Goal: Book appointment/travel/reservation

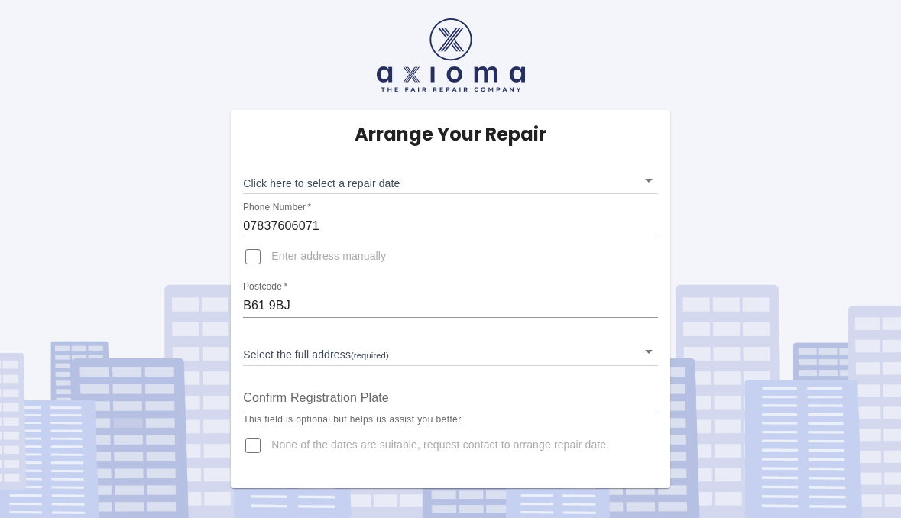
click at [274, 348] on body "Arrange Your Repair Click here to select a repair date ​ Phone Number   * 07837…" at bounding box center [450, 259] width 901 height 518
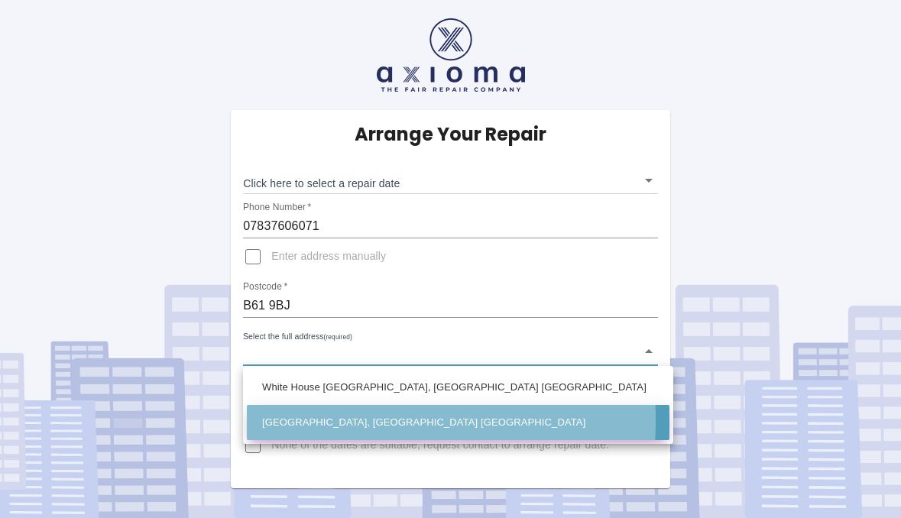
click at [284, 420] on li "[GEOGRAPHIC_DATA], [GEOGRAPHIC_DATA] [GEOGRAPHIC_DATA]" at bounding box center [458, 422] width 423 height 35
type input "[GEOGRAPHIC_DATA], [GEOGRAPHIC_DATA] [GEOGRAPHIC_DATA]"
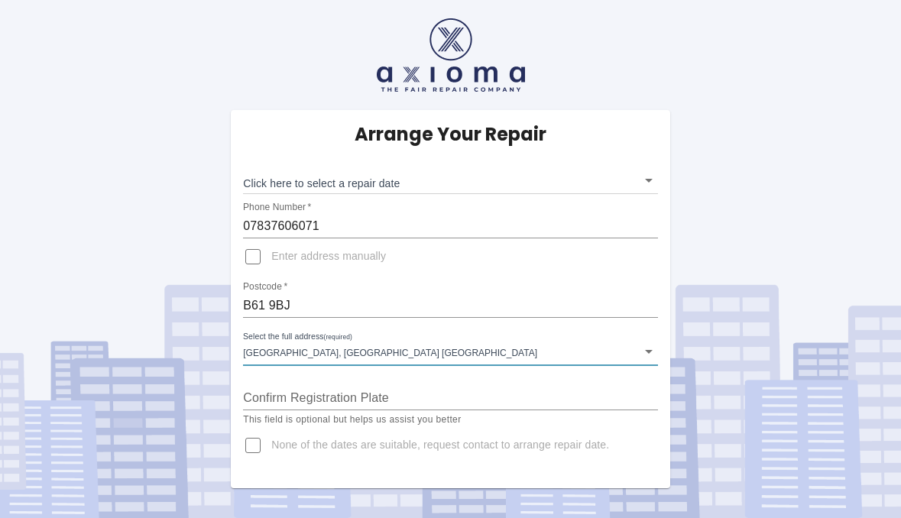
click at [330, 184] on body "Arrange Your Repair Click here to select a repair date ​ Phone Number   * 07837…" at bounding box center [450, 259] width 901 height 518
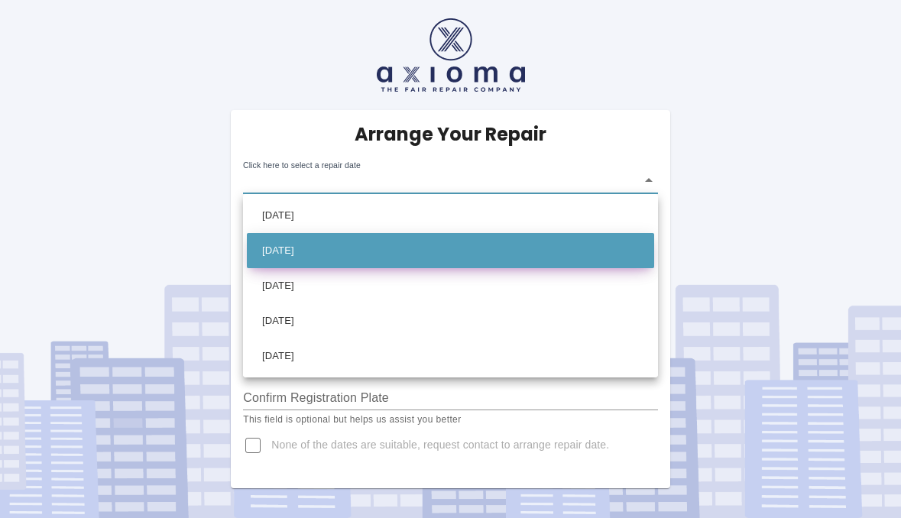
click at [300, 252] on li "[DATE]" at bounding box center [451, 250] width 408 height 35
type input "[DATE]T00:00:00.000Z"
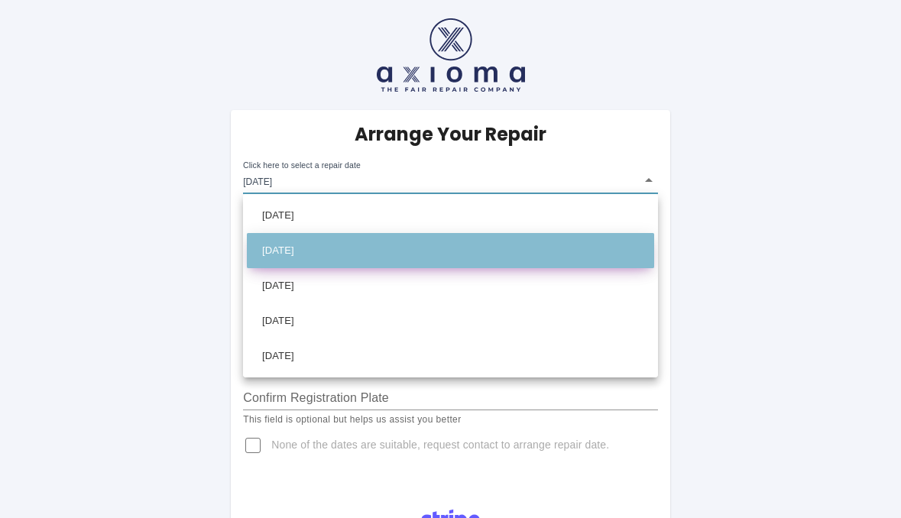
click at [323, 249] on li "[DATE]" at bounding box center [451, 250] width 408 height 35
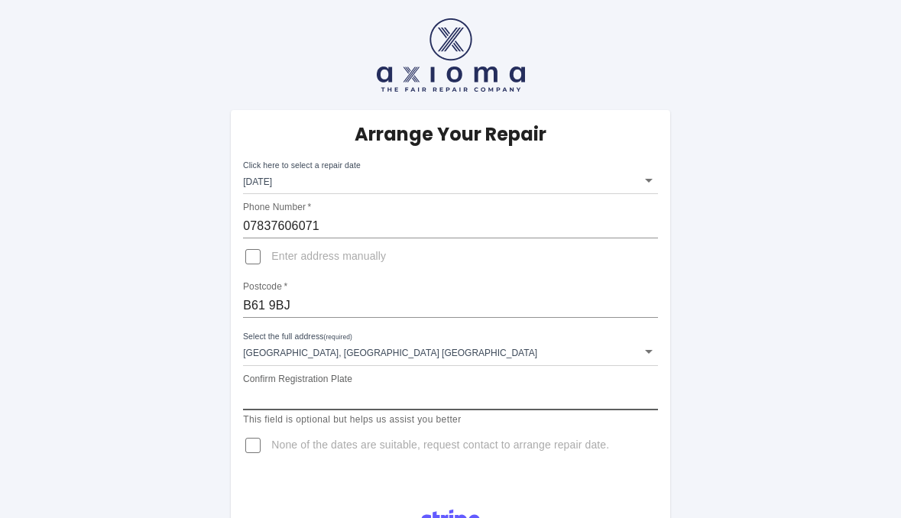
click at [306, 397] on input "Confirm Registration Plate" at bounding box center [450, 398] width 415 height 24
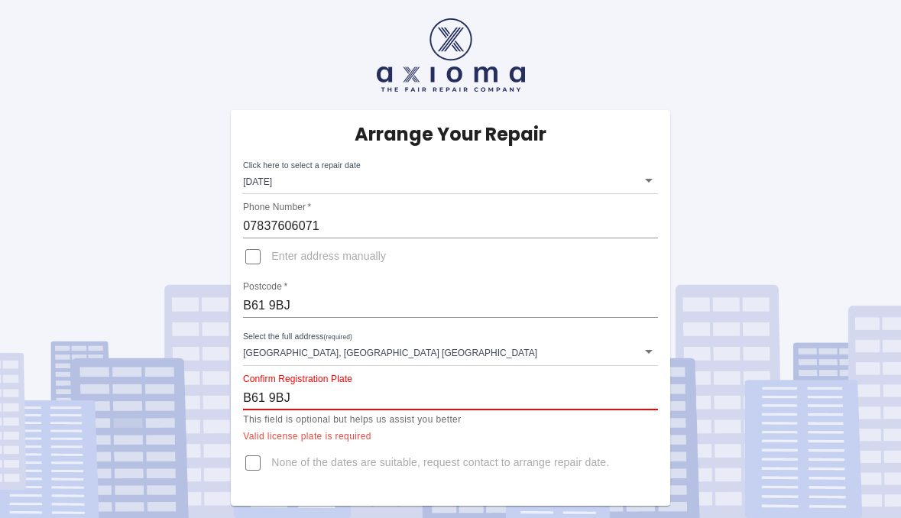
click at [161, 429] on div "Arrange Your Repair Click here to select a repair date [DATE] [DATE]T00:00:00.0…" at bounding box center [451, 253] width 924 height 506
click at [274, 401] on input "B61 9BJ" at bounding box center [450, 398] width 415 height 24
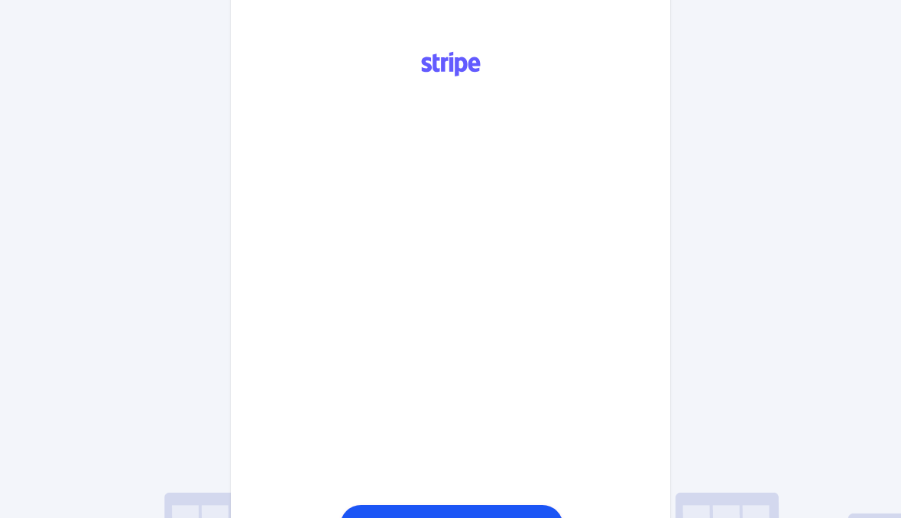
scroll to position [462, 0]
type input "LG68 CXN"
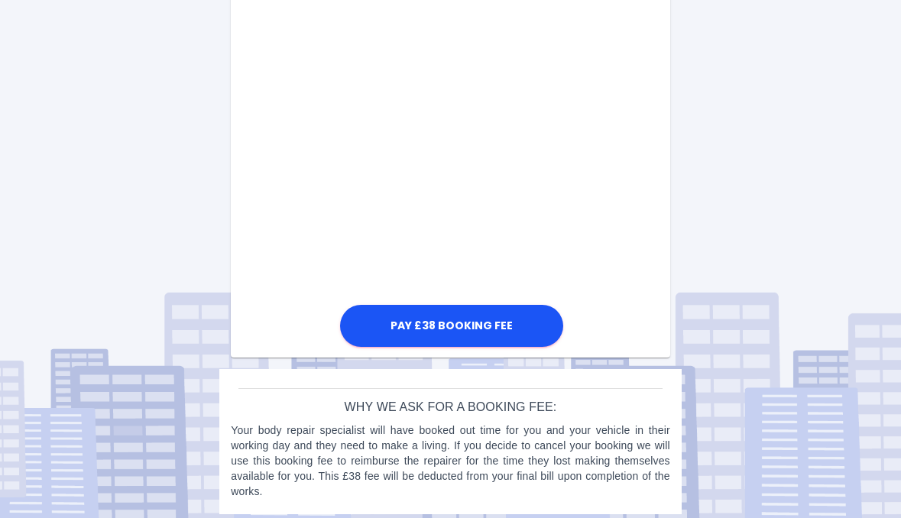
scroll to position [930, 0]
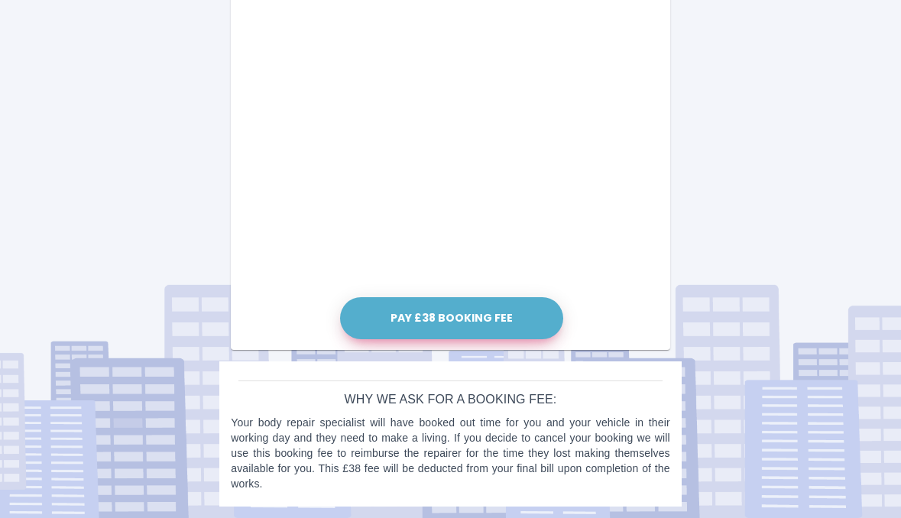
click at [479, 323] on button "Pay £38 Booking Fee" at bounding box center [451, 318] width 223 height 42
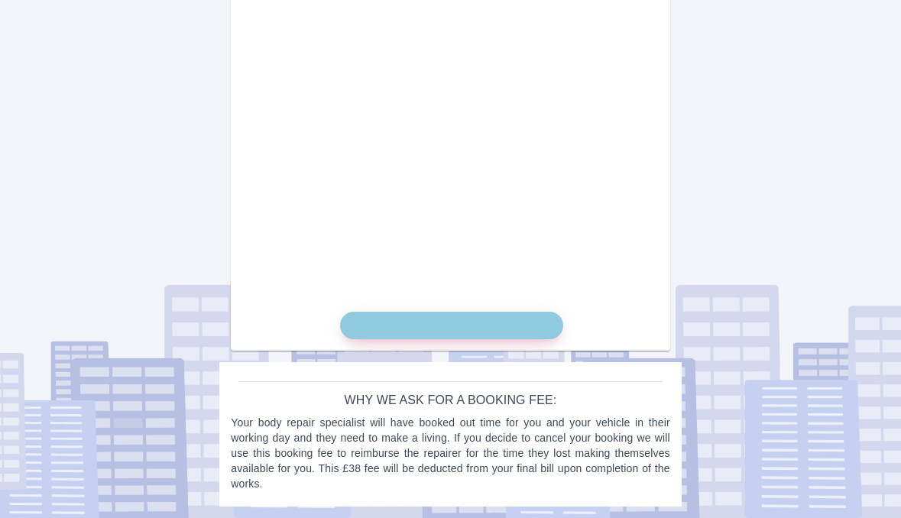
scroll to position [915, 0]
